Goal: Share content: Share content

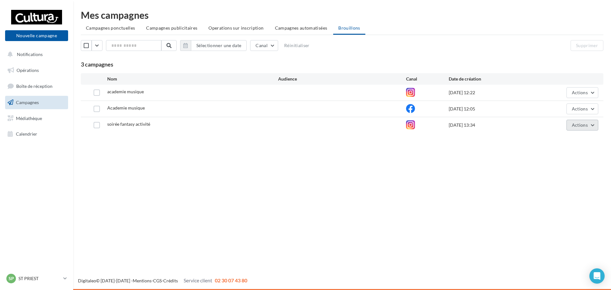
click at [595, 124] on button "Actions" at bounding box center [582, 125] width 32 height 11
click at [555, 135] on button "Editer" at bounding box center [566, 140] width 64 height 17
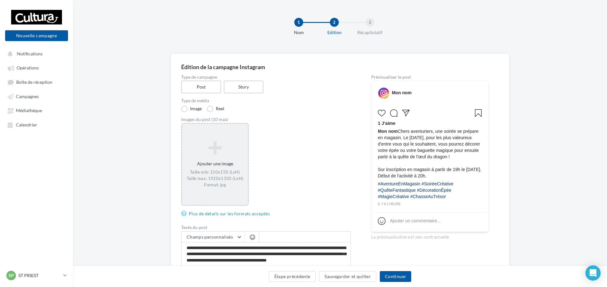
click at [195, 169] on div "Ajouter une image Taille min: 150x150 (LxH) Taille max: 1920x1350 (LxH) Format:…" at bounding box center [215, 163] width 66 height 53
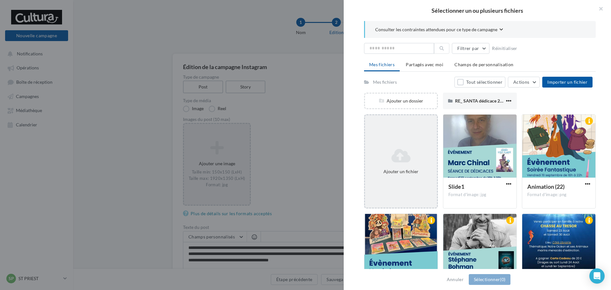
click at [401, 141] on div "Ajouter un fichier" at bounding box center [401, 161] width 74 height 94
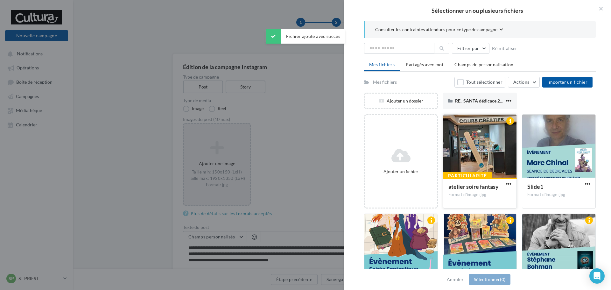
click at [464, 152] on div at bounding box center [479, 146] width 73 height 64
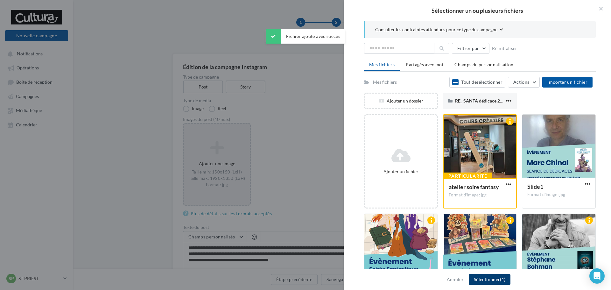
click at [488, 279] on button "Sélectionner (1)" at bounding box center [489, 279] width 42 height 11
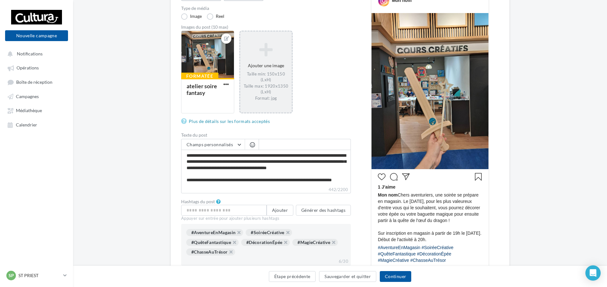
scroll to position [159, 0]
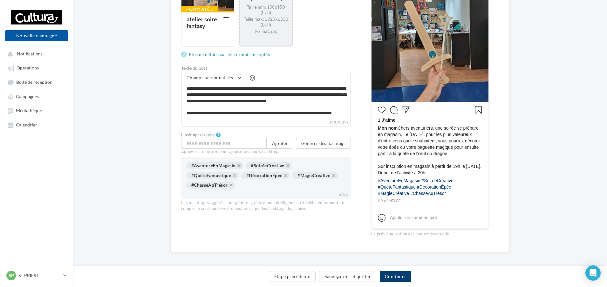
click at [397, 274] on button "Continuer" at bounding box center [395, 276] width 31 height 11
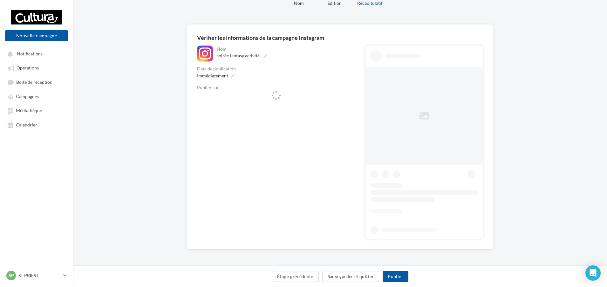
scroll to position [29, 0]
click at [265, 104] on div "leplongeoir_culturasaintpriest" at bounding box center [276, 98] width 158 height 15
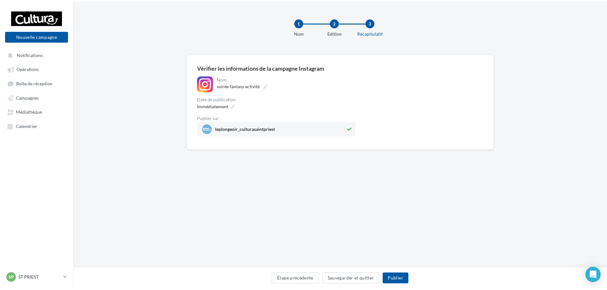
scroll to position [0, 0]
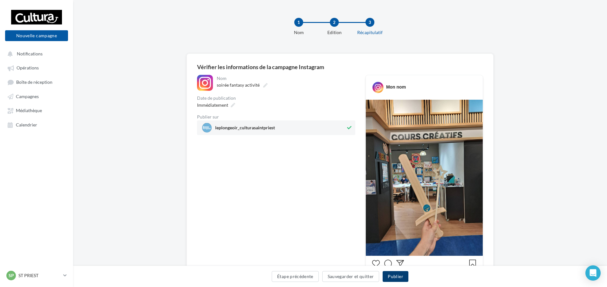
click at [402, 275] on button "Publier" at bounding box center [395, 276] width 25 height 11
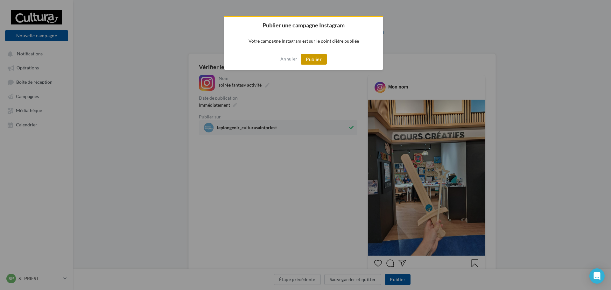
click at [312, 59] on button "Publier" at bounding box center [314, 59] width 26 height 11
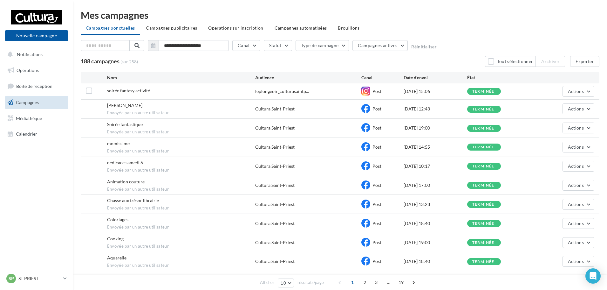
click at [348, 25] on li "Brouillons" at bounding box center [349, 27] width 32 height 11
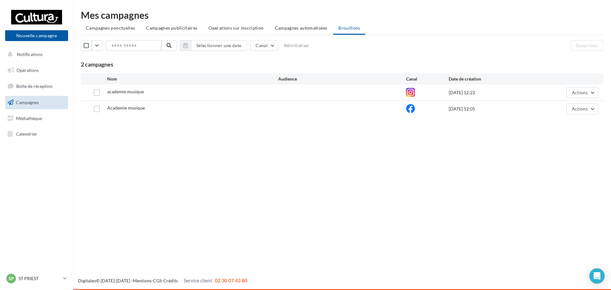
drag, startPoint x: 160, startPoint y: 93, endPoint x: 484, endPoint y: 86, distance: 324.5
click at [160, 93] on div "academie musique" at bounding box center [192, 92] width 171 height 8
click at [573, 92] on span "Actions" at bounding box center [579, 92] width 16 height 5
click at [557, 103] on button "Editer" at bounding box center [566, 107] width 64 height 17
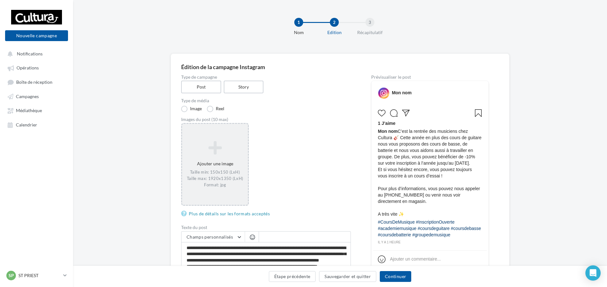
click at [218, 153] on icon at bounding box center [215, 147] width 61 height 15
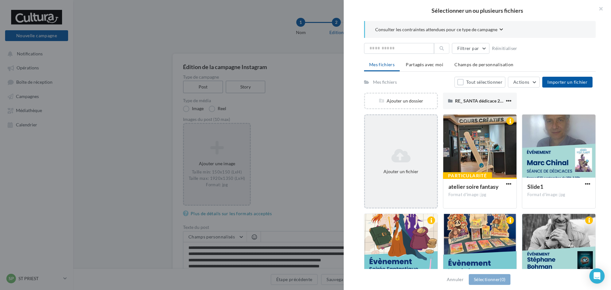
click at [402, 150] on icon at bounding box center [400, 155] width 67 height 15
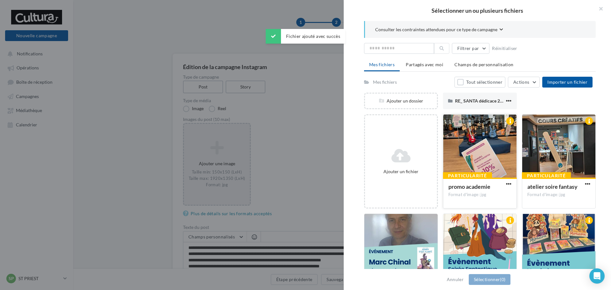
click at [464, 156] on div at bounding box center [479, 146] width 73 height 64
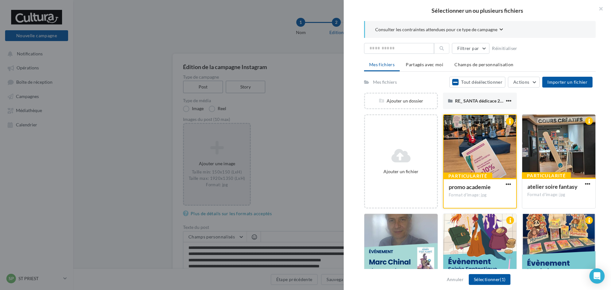
click at [484, 162] on div at bounding box center [479, 147] width 73 height 64
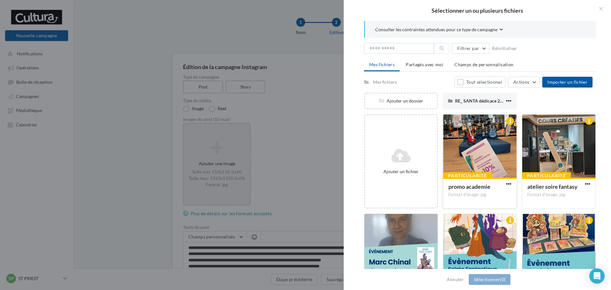
click at [484, 151] on div at bounding box center [479, 146] width 73 height 64
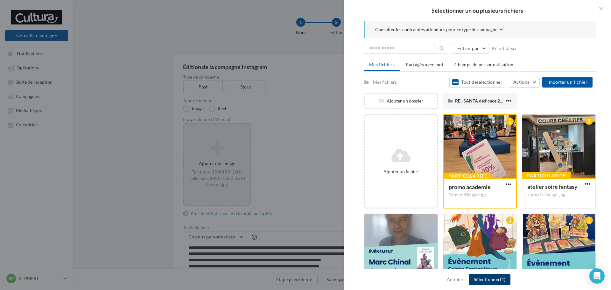
click at [488, 278] on button "Sélectionner (1)" at bounding box center [489, 279] width 42 height 11
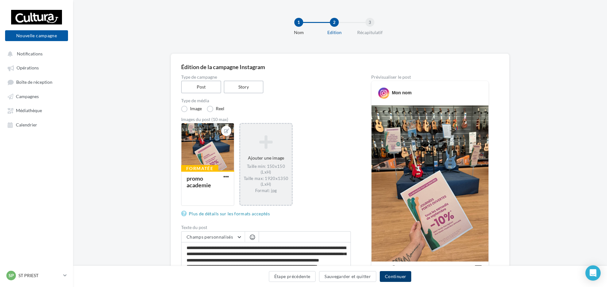
click at [395, 275] on button "Continuer" at bounding box center [395, 276] width 31 height 11
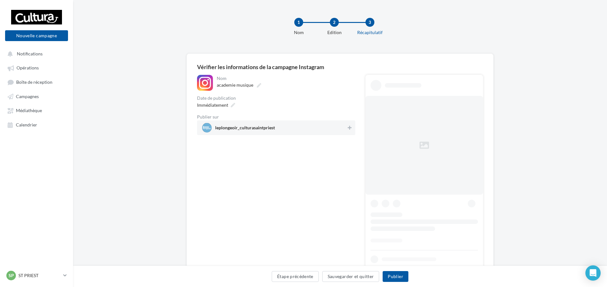
click at [250, 131] on span "leplongeoir_culturasaintpriest" at bounding box center [245, 128] width 60 height 7
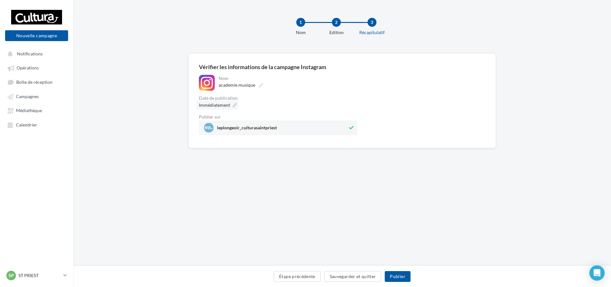
click at [232, 104] on div "Immédiatement" at bounding box center [217, 104] width 42 height 9
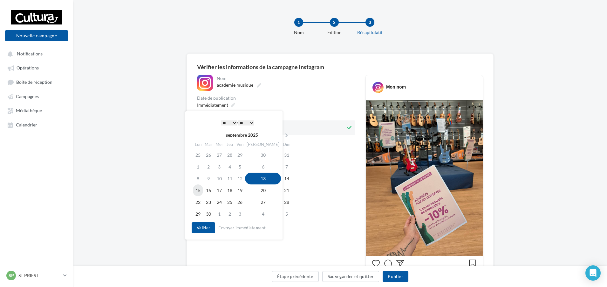
click at [199, 192] on td "15" at bounding box center [198, 190] width 10 height 12
click at [234, 121] on select "* * * * * * * * * * ** ** ** ** ** ** ** ** ** ** ** ** ** **" at bounding box center [228, 122] width 16 height 5
click at [251, 123] on select "** ** ** ** ** **" at bounding box center [245, 122] width 16 height 5
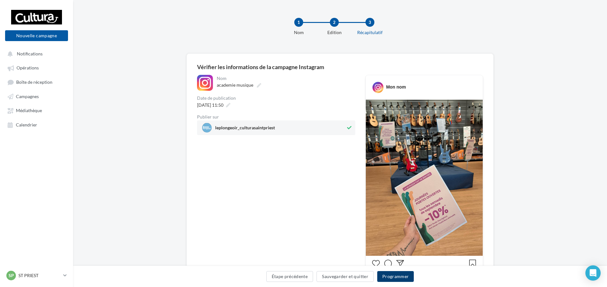
click at [399, 277] on button "Programmer" at bounding box center [395, 276] width 37 height 11
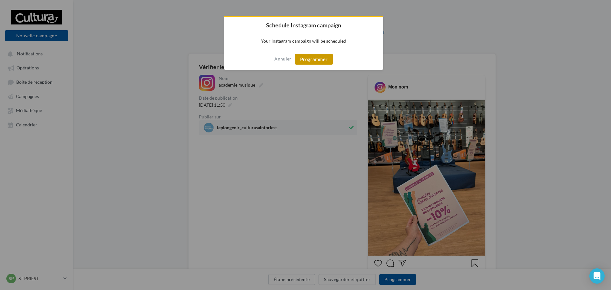
click at [307, 59] on button "Programmer" at bounding box center [314, 59] width 38 height 11
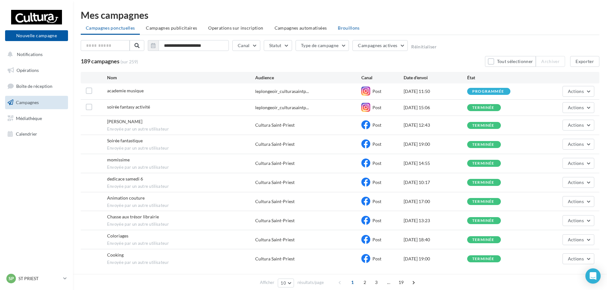
click at [341, 28] on span "Brouillons" at bounding box center [349, 27] width 22 height 5
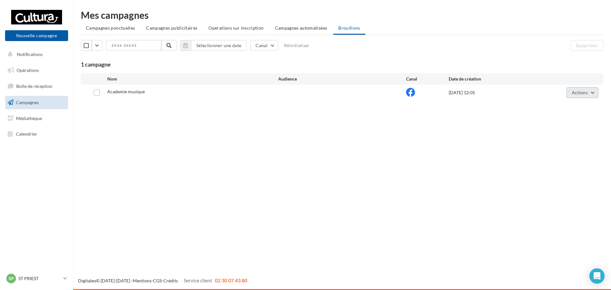
click at [581, 94] on span "Actions" at bounding box center [579, 92] width 16 height 5
click at [569, 110] on button "Editer" at bounding box center [566, 107] width 64 height 17
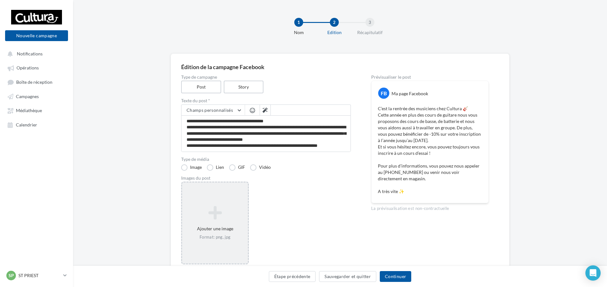
click at [225, 202] on div "Ajouter une image Format: png, jpg" at bounding box center [215, 222] width 68 height 83
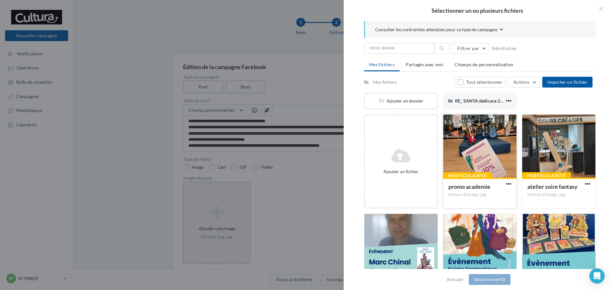
click at [474, 146] on div at bounding box center [479, 146] width 73 height 64
click at [500, 276] on button "Sélectionner (1)" at bounding box center [489, 279] width 42 height 11
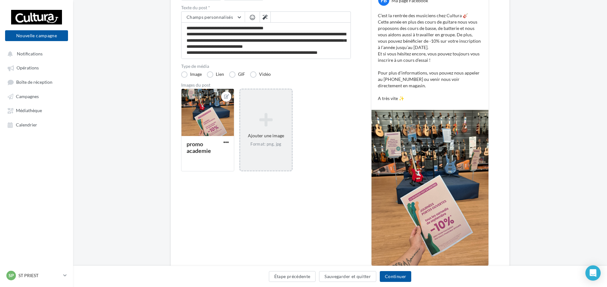
scroll to position [7, 0]
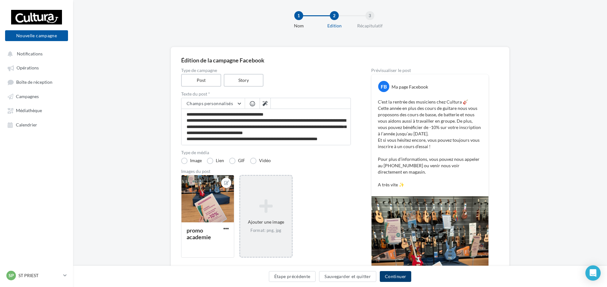
click at [393, 274] on button "Continuer" at bounding box center [395, 276] width 31 height 11
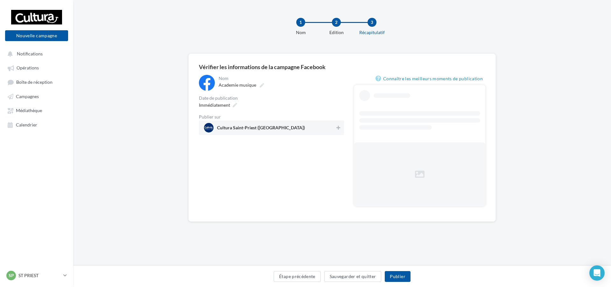
click at [268, 130] on span "Cultura Saint-Priest (Saint-Priest)" at bounding box center [261, 128] width 88 height 7
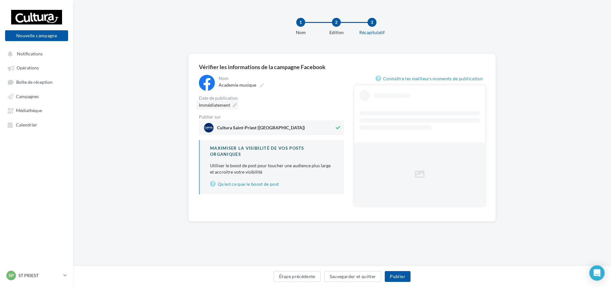
click at [232, 102] on div "Immédiatement" at bounding box center [217, 104] width 42 height 9
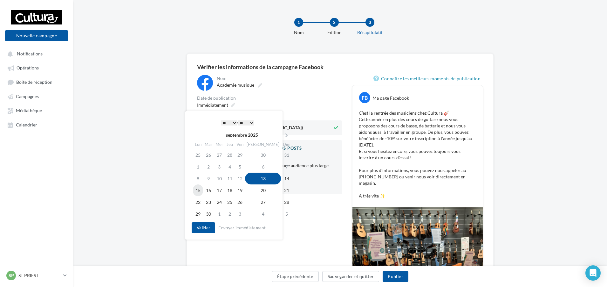
click at [199, 191] on td "15" at bounding box center [198, 190] width 10 height 12
click at [231, 124] on select "* * * * * * * * * * ** ** ** ** ** ** ** ** ** ** ** ** ** **" at bounding box center [228, 122] width 16 height 5
click at [205, 225] on button "Valider" at bounding box center [202, 227] width 24 height 11
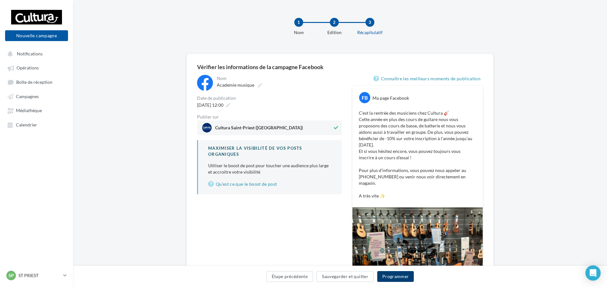
click at [394, 275] on button "Programmer" at bounding box center [395, 276] width 37 height 11
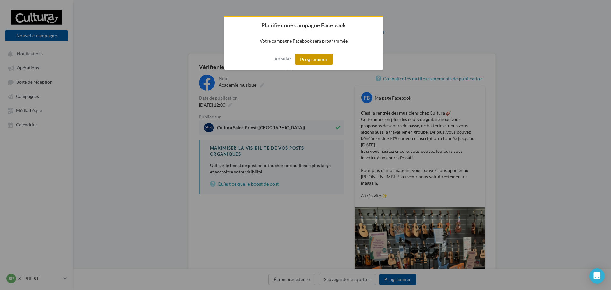
click at [309, 59] on button "Programmer" at bounding box center [314, 59] width 38 height 11
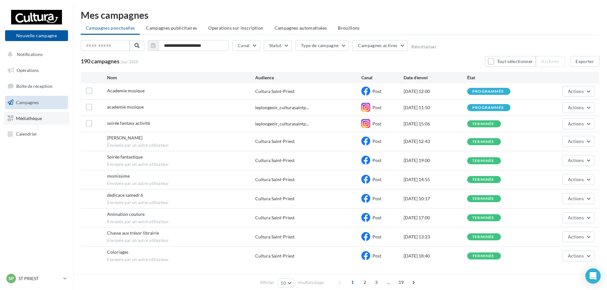
click at [30, 118] on span "Médiathèque" at bounding box center [29, 117] width 26 height 5
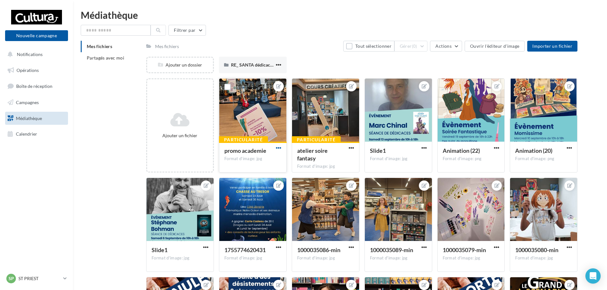
click at [280, 148] on span "button" at bounding box center [278, 147] width 5 height 5
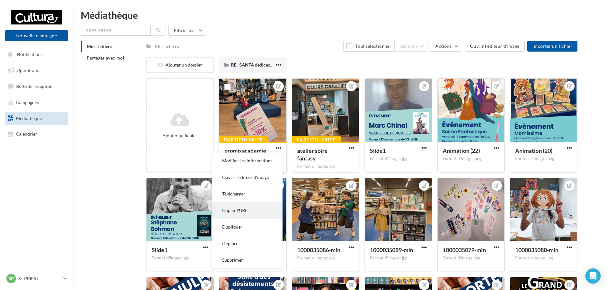
click at [242, 213] on button "Copier l'URL" at bounding box center [247, 210] width 71 height 17
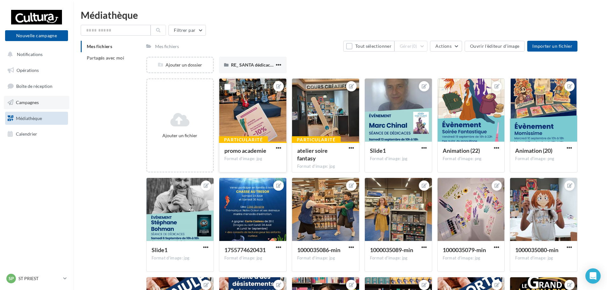
click at [28, 106] on link "Campagnes" at bounding box center [37, 102] width 66 height 13
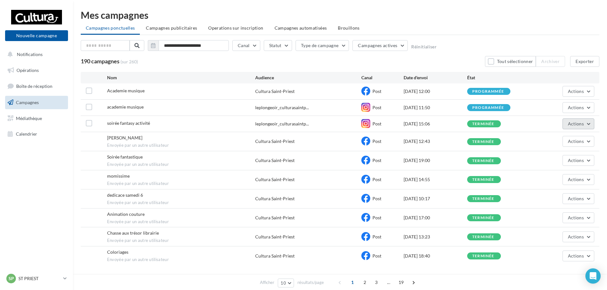
click at [564, 123] on button "Actions" at bounding box center [579, 123] width 32 height 11
click at [572, 141] on button "Voir les résultats" at bounding box center [563, 138] width 64 height 17
